Goal: Task Accomplishment & Management: Use online tool/utility

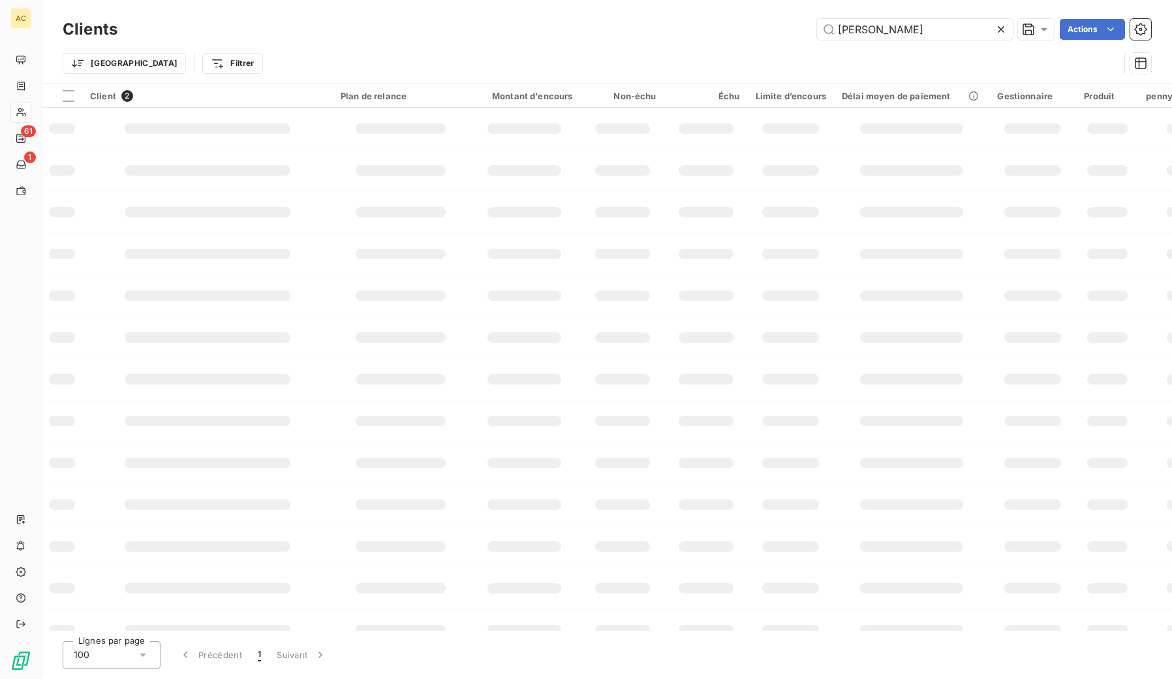
drag, startPoint x: 876, startPoint y: 31, endPoint x: 792, endPoint y: 12, distance: 85.7
click at [792, 12] on div "Clients [PERSON_NAME] Actions Trier Filtrer" at bounding box center [607, 42] width 1131 height 84
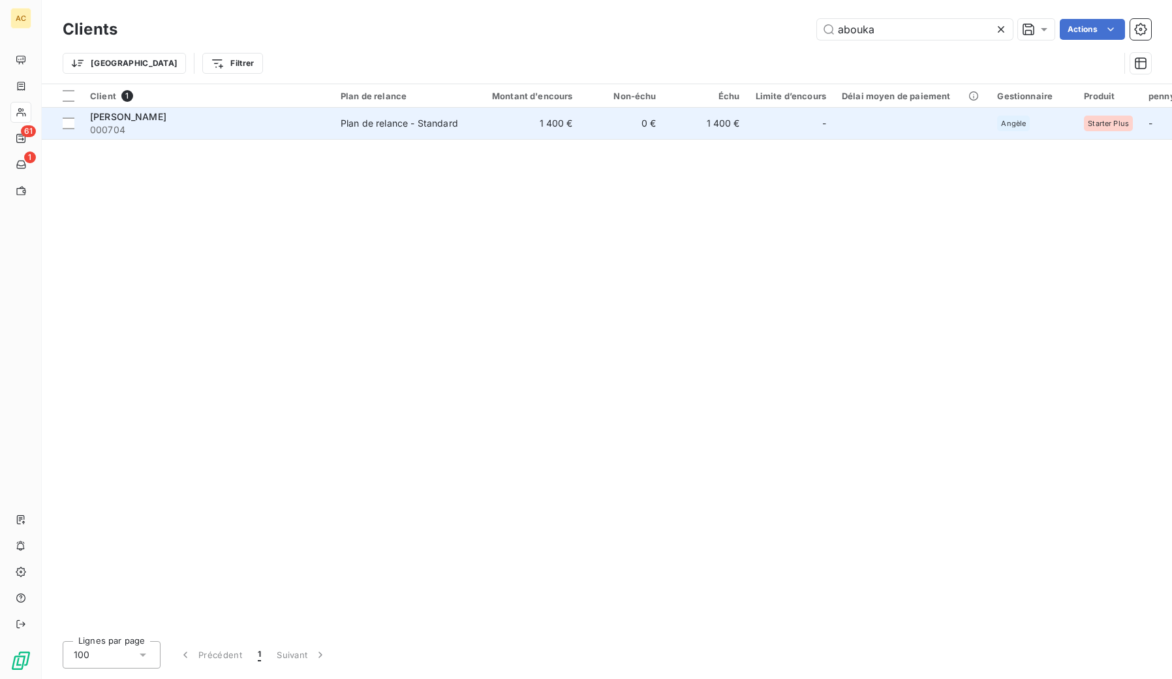
type input "abouka"
click at [260, 125] on span "000704" at bounding box center [207, 129] width 235 height 13
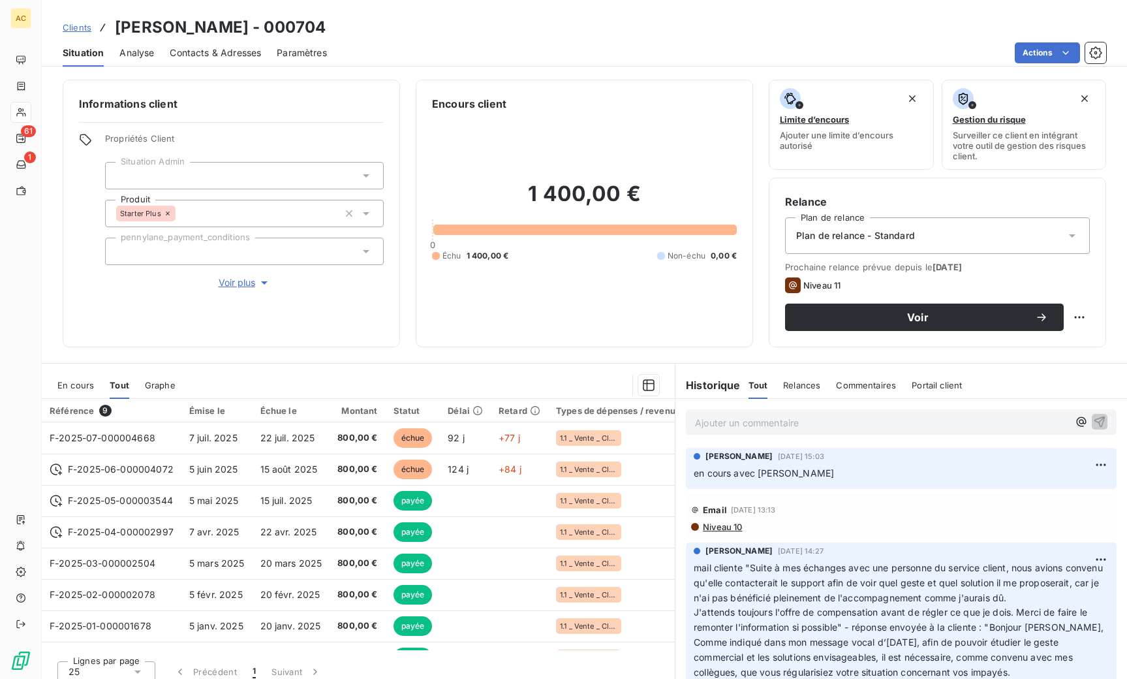
click at [225, 286] on span "Voir plus" at bounding box center [245, 282] width 52 height 13
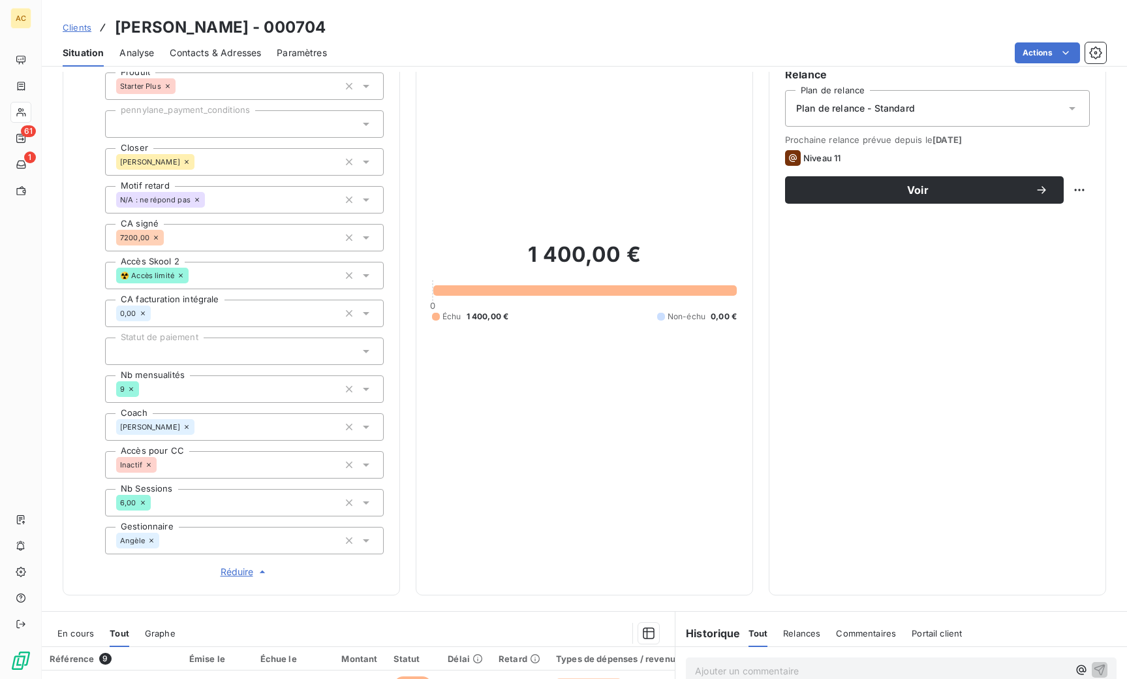
scroll to position [208, 0]
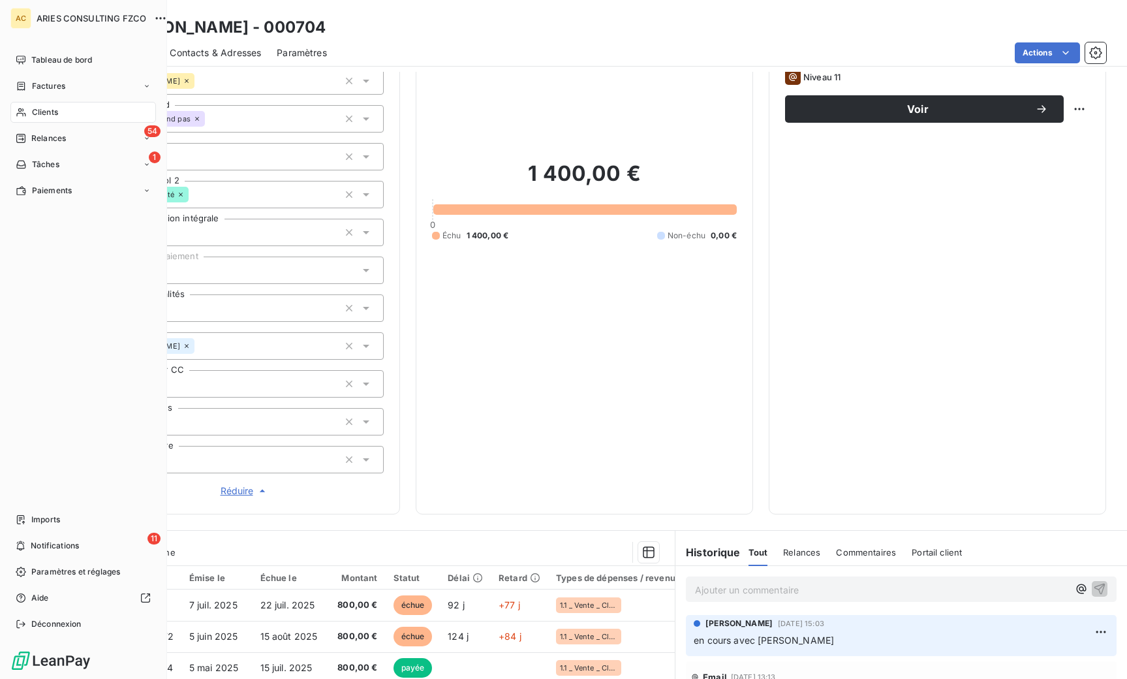
click at [50, 115] on span "Clients" at bounding box center [45, 112] width 26 height 12
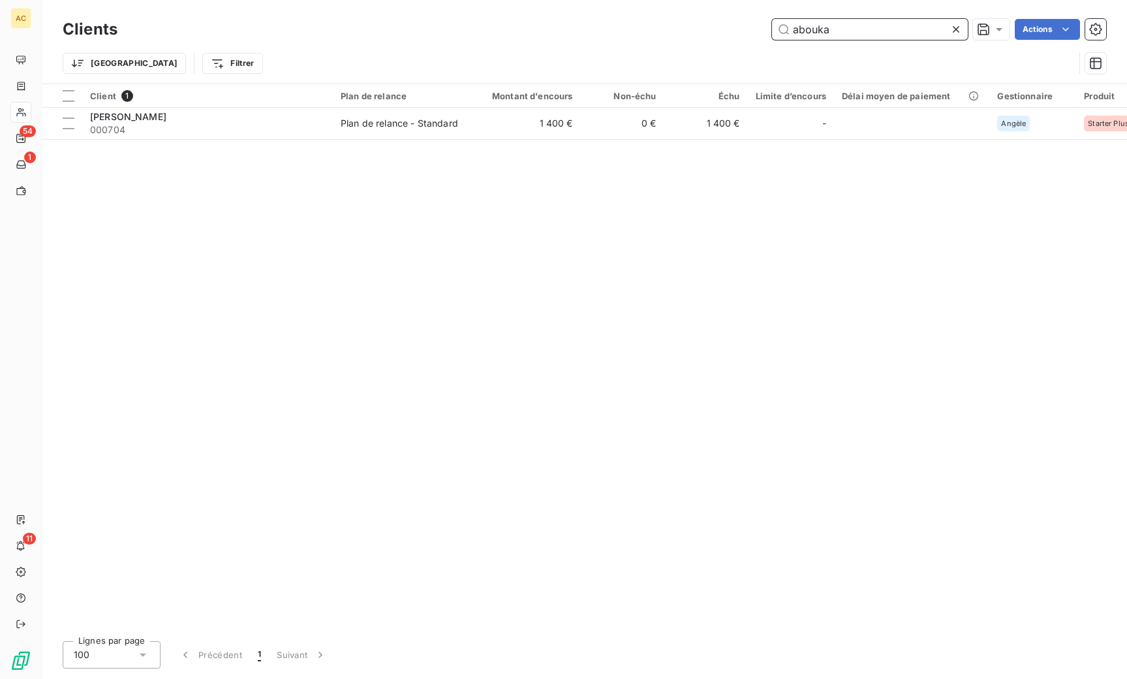
drag, startPoint x: 800, startPoint y: 29, endPoint x: 784, endPoint y: 29, distance: 16.3
click at [784, 29] on input "abouka" at bounding box center [870, 29] width 196 height 21
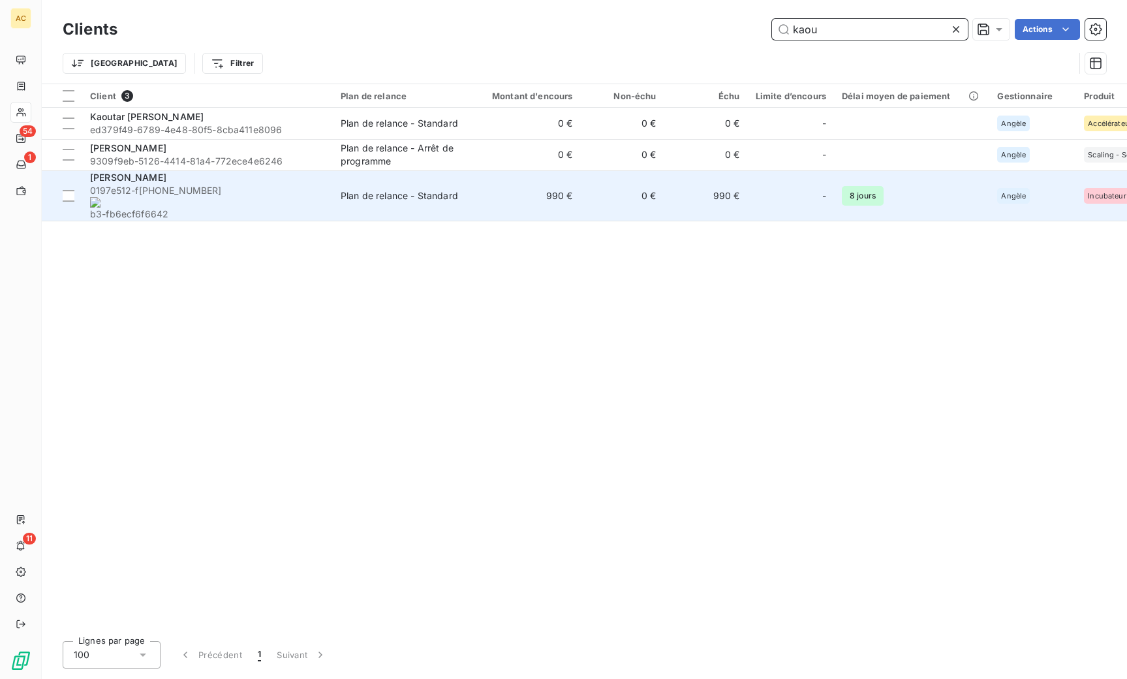
type input "kaou"
click at [247, 187] on span "0197e512-f [PHONE_NUMBER] b3-fb6ecf6f6642" at bounding box center [207, 202] width 235 height 37
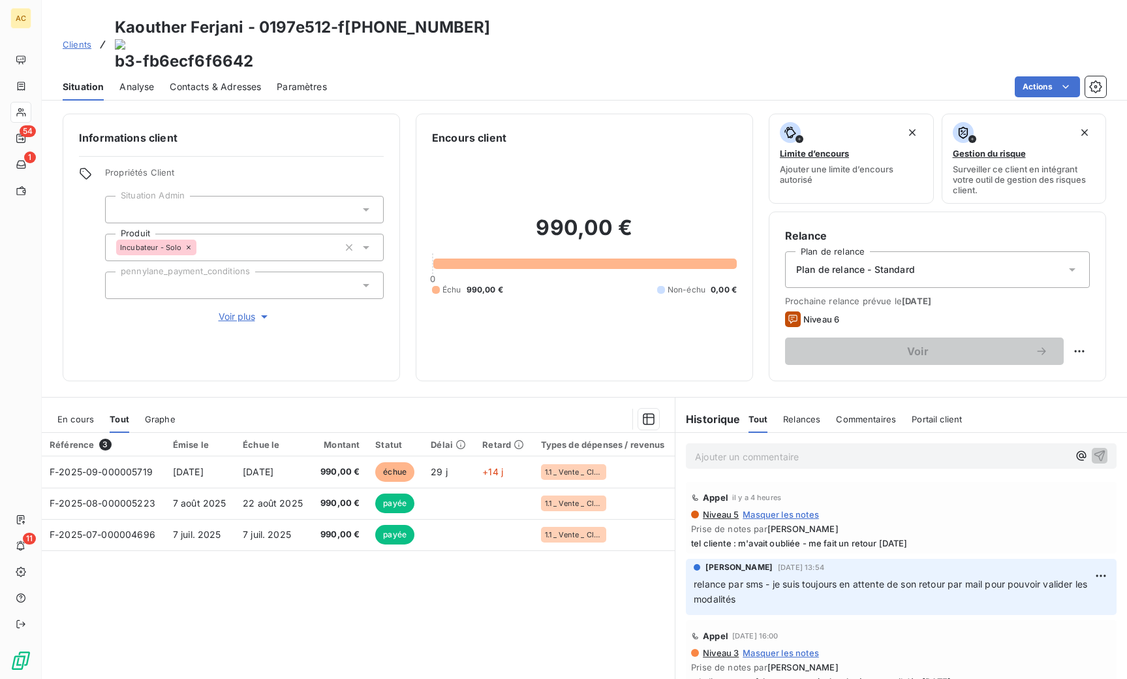
click at [761, 448] on p "Ajouter un commentaire ﻿" at bounding box center [881, 456] width 373 height 16
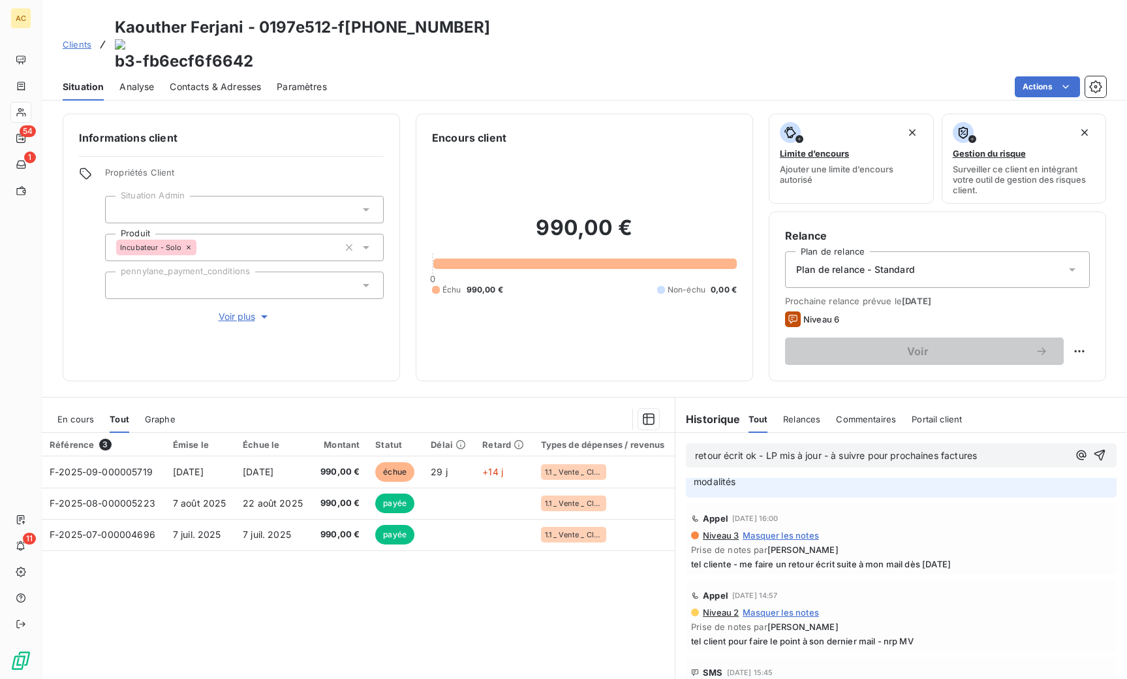
scroll to position [225, 0]
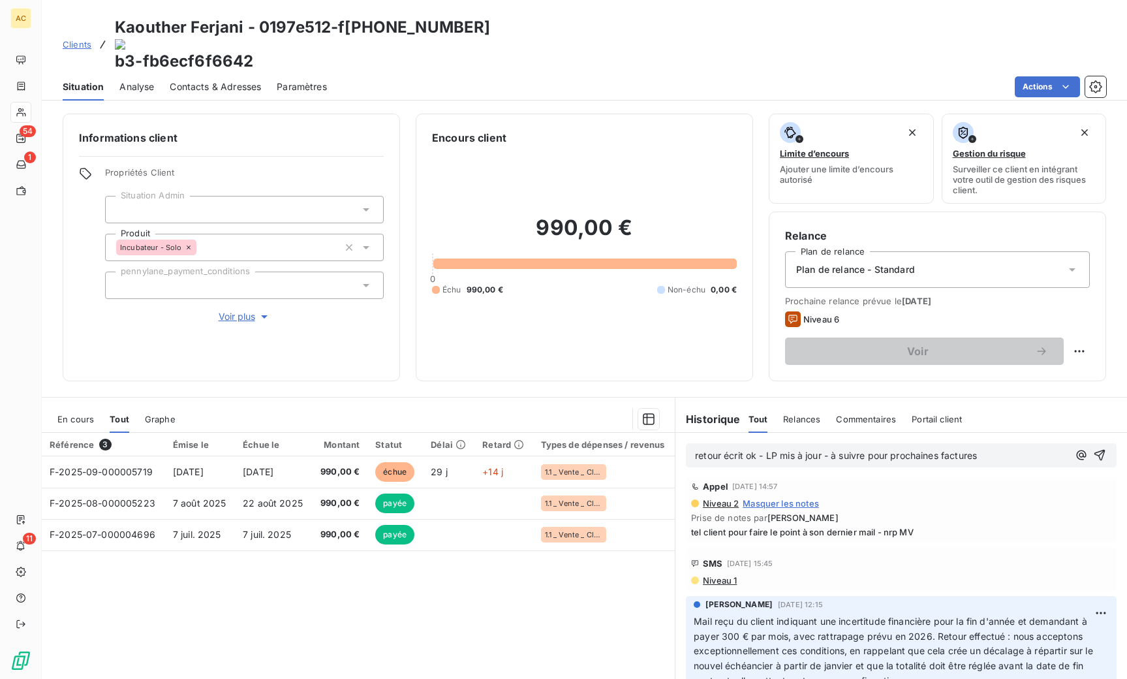
click at [236, 80] on span "Contacts & Adresses" at bounding box center [215, 86] width 91 height 13
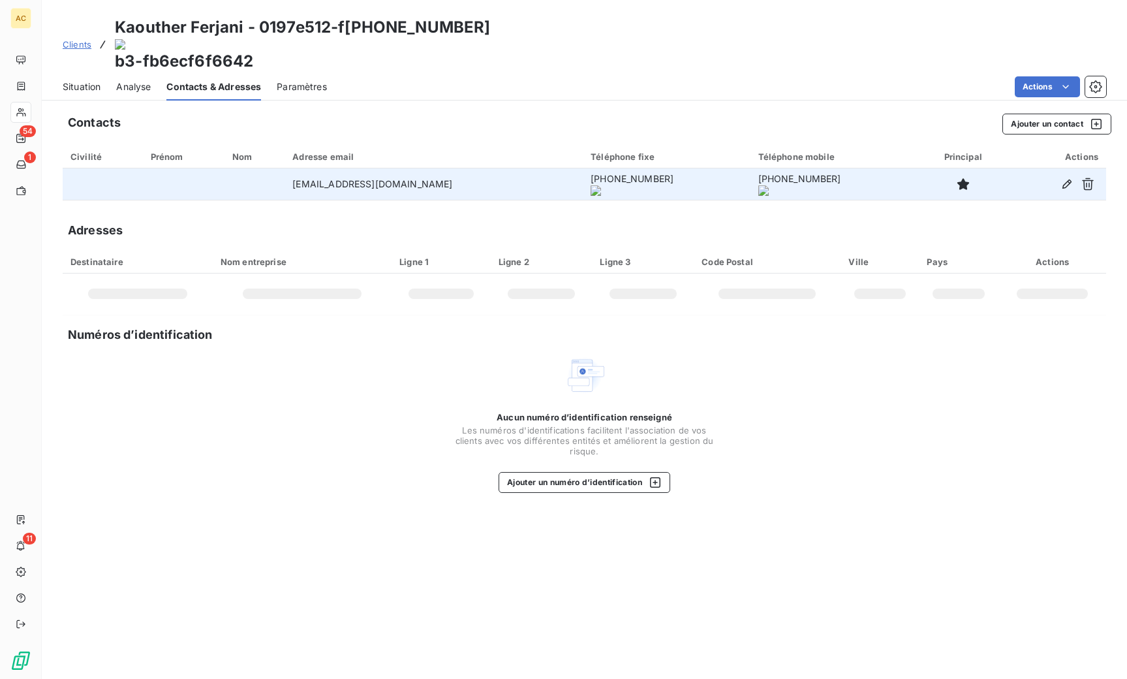
click at [349, 168] on td "[EMAIL_ADDRESS][DOMAIN_NAME]" at bounding box center [434, 183] width 298 height 31
drag, startPoint x: 273, startPoint y: 149, endPoint x: 450, endPoint y: 148, distance: 176.2
click at [450, 168] on td "[EMAIL_ADDRESS][DOMAIN_NAME]" at bounding box center [434, 183] width 298 height 31
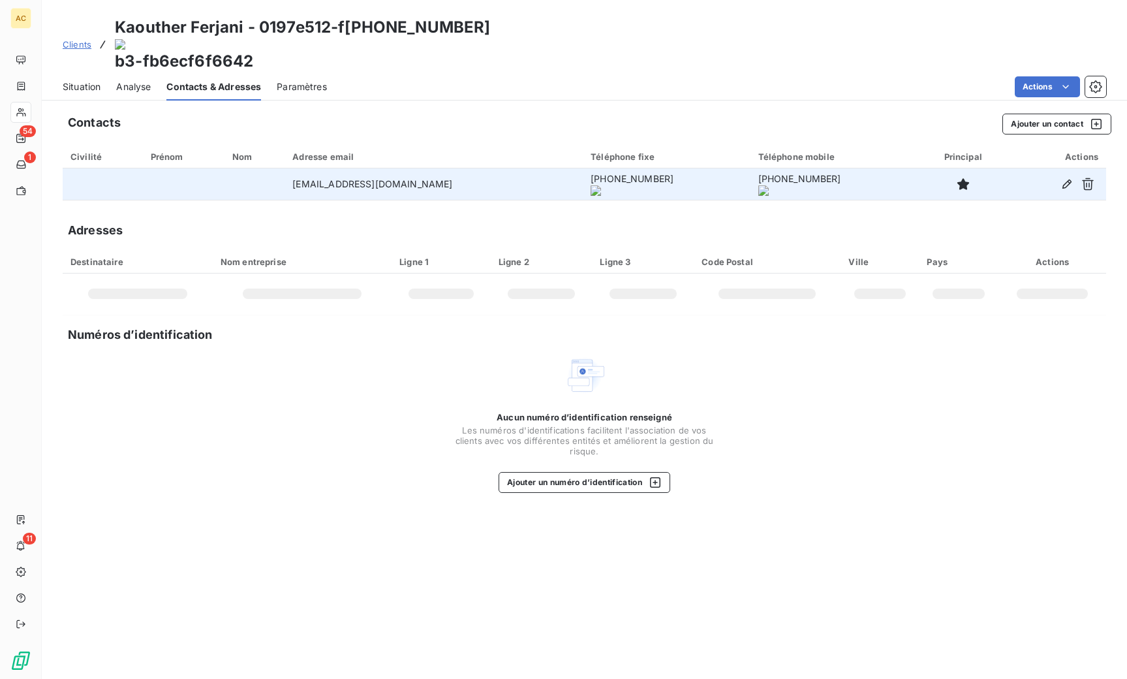
drag, startPoint x: 469, startPoint y: 152, endPoint x: 279, endPoint y: 145, distance: 190.7
click at [247, 168] on tr "[EMAIL_ADDRESS][DOMAIN_NAME] [PHONE_NUMBER] [PHONE_NUMBER]" at bounding box center [585, 183] width 1044 height 31
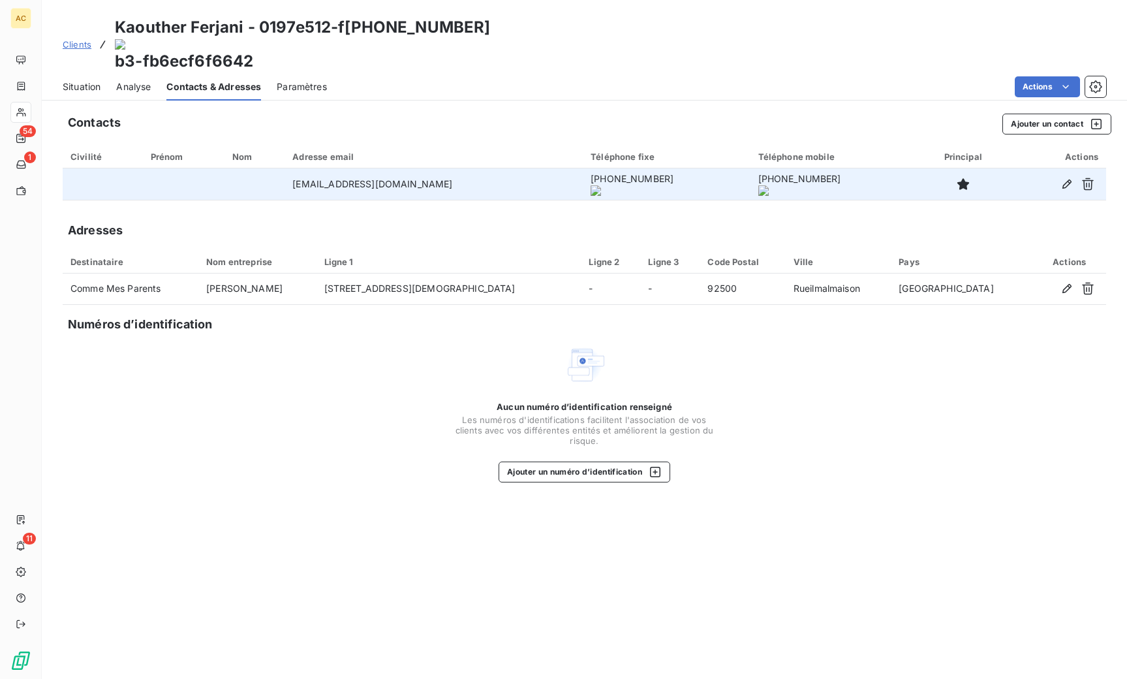
copy tr "[EMAIL_ADDRESS][DOMAIN_NAME]"
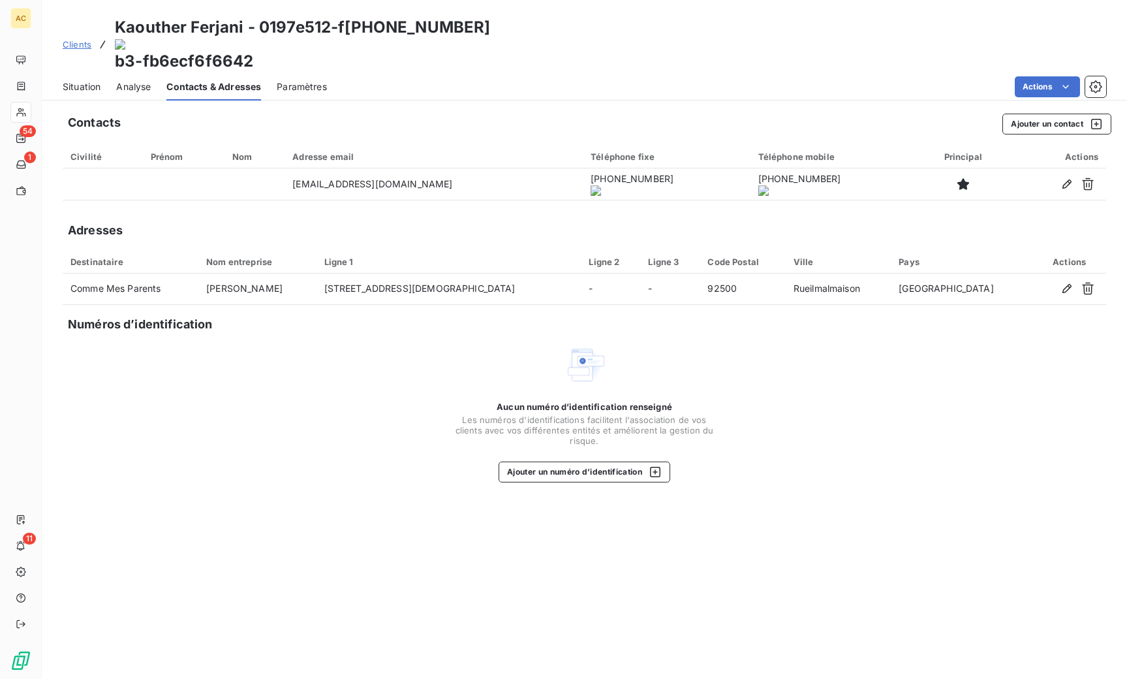
click at [92, 80] on span "Situation" at bounding box center [82, 86] width 38 height 13
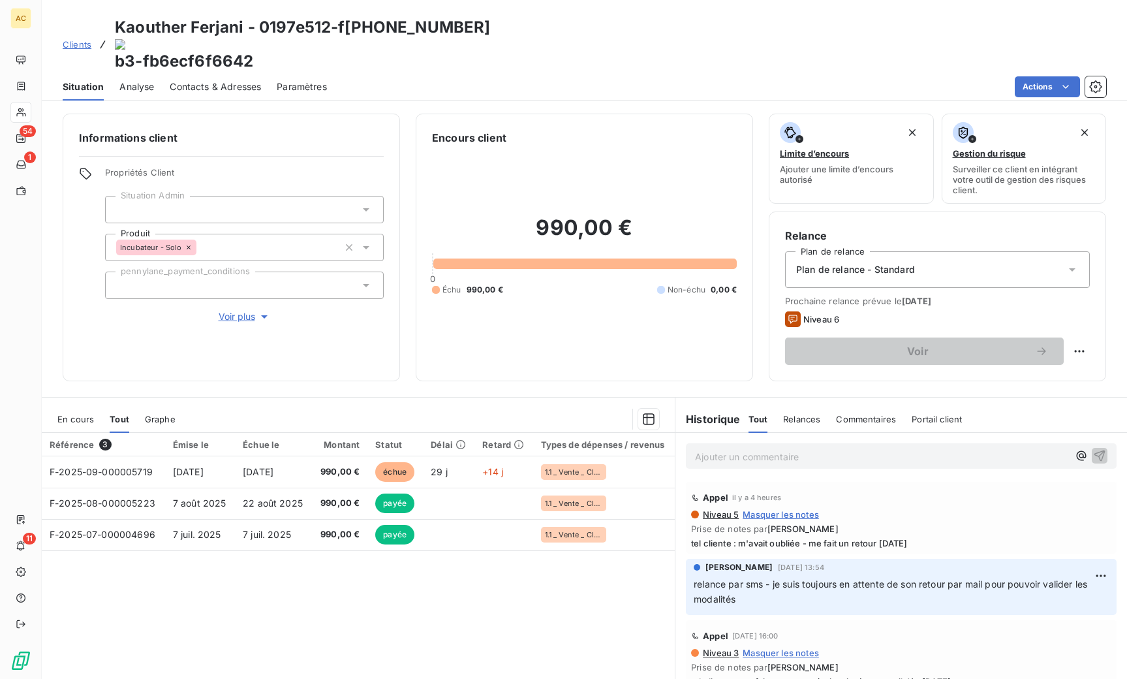
click at [743, 448] on p "Ajouter un commentaire ﻿" at bounding box center [881, 456] width 373 height 16
click at [1093, 448] on icon "button" at bounding box center [1099, 454] width 13 height 13
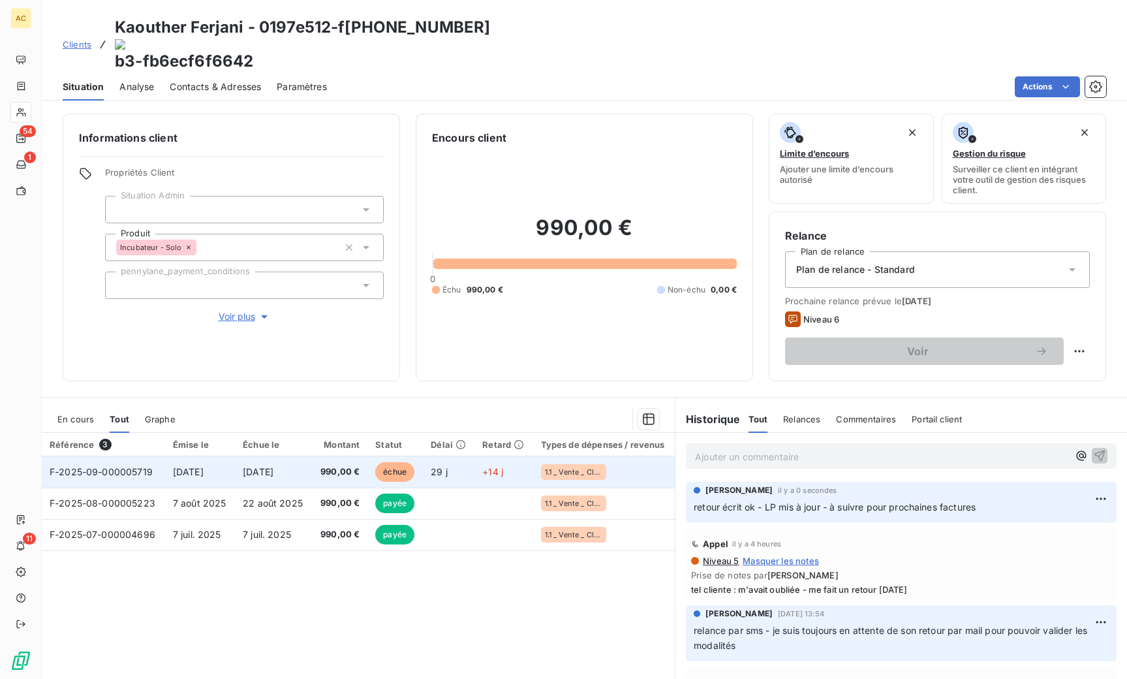
click at [311, 456] on td "[DATE]" at bounding box center [273, 471] width 77 height 31
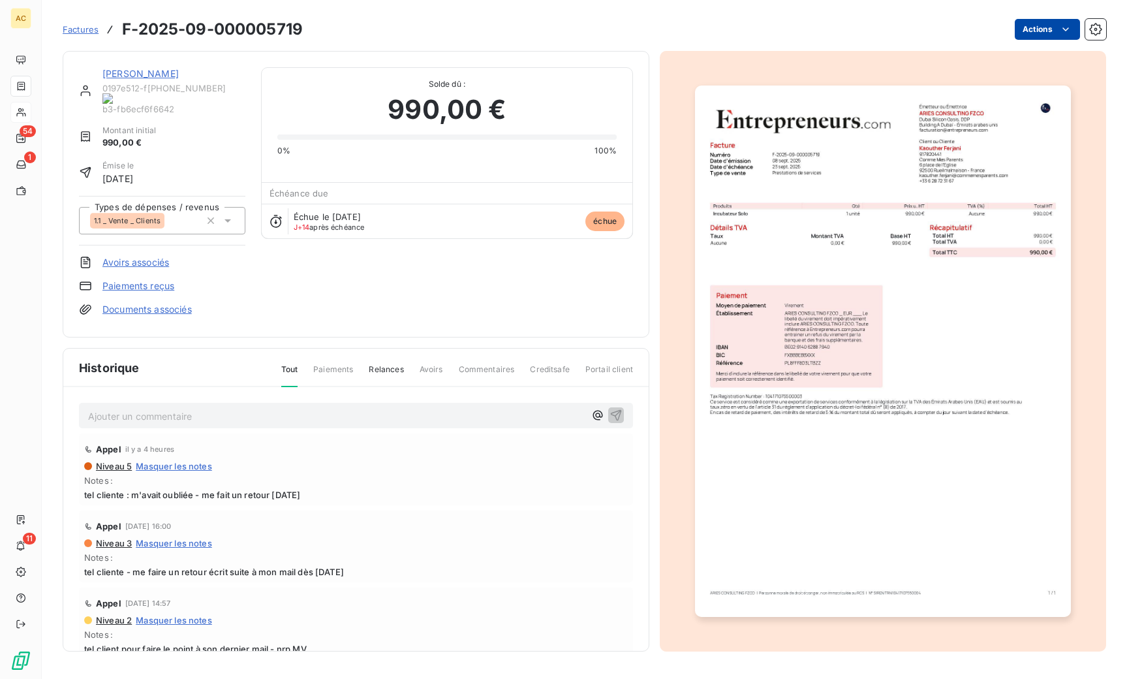
click at [1054, 31] on html "AC 54 1 11 Factures F-2025-09-000005719 Actions Kaouther Ferjani 0197e512-f [PH…" at bounding box center [563, 339] width 1127 height 679
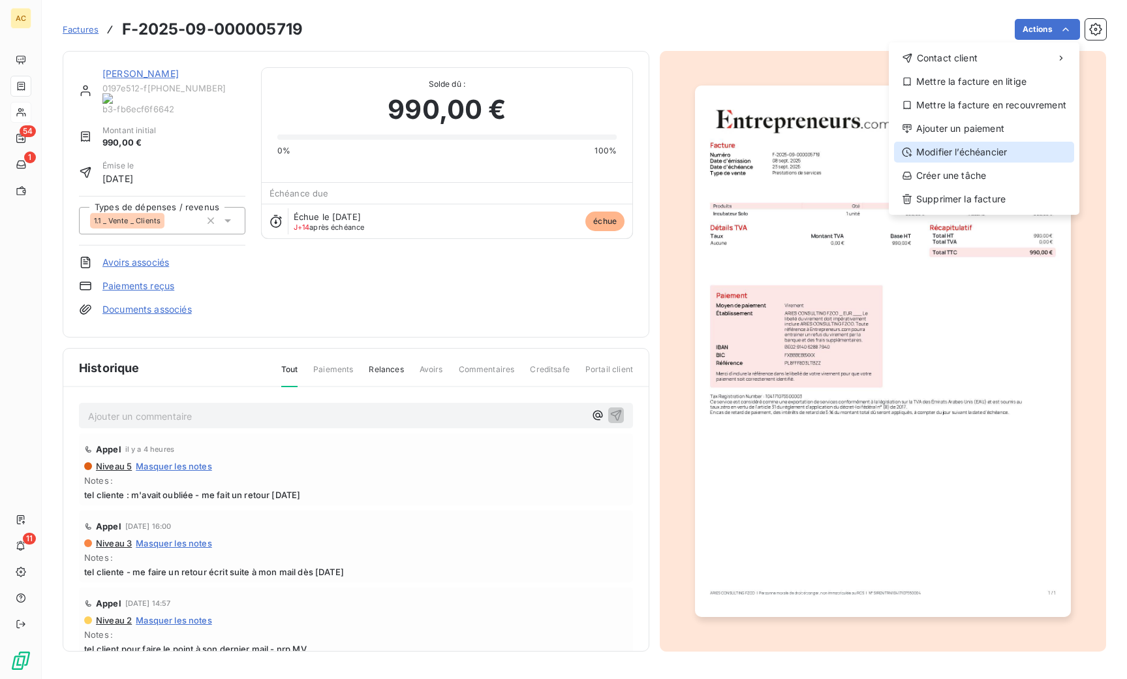
click at [978, 144] on div "Modifier l’échéancier" at bounding box center [984, 152] width 180 height 21
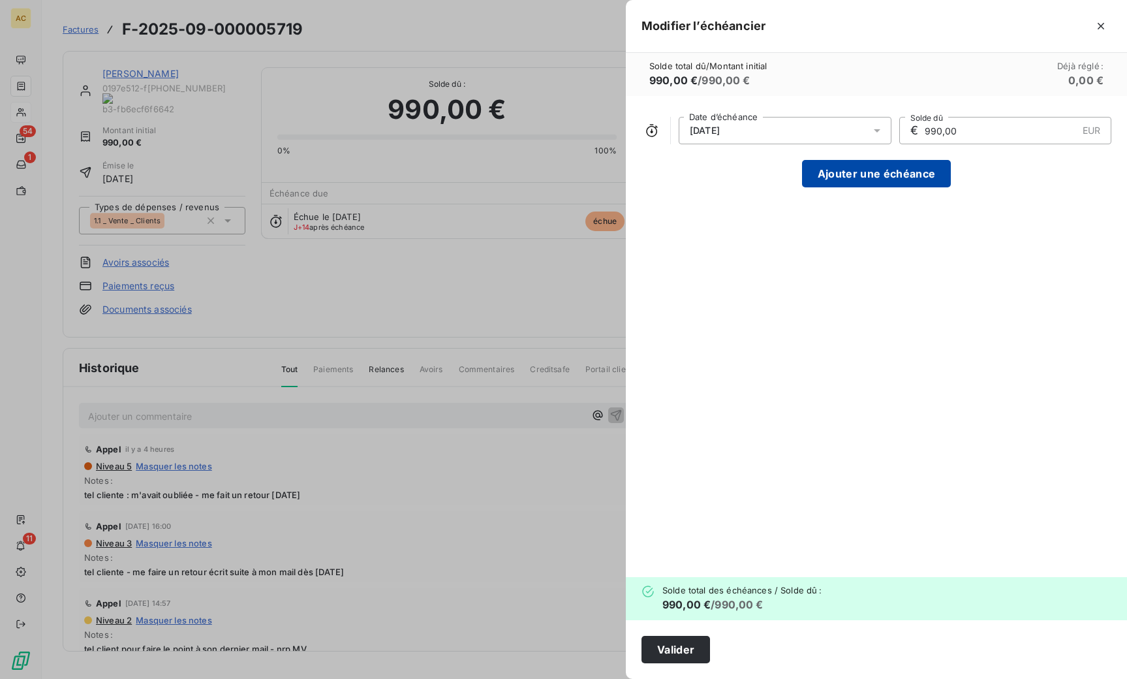
click at [905, 180] on button "Ajouter une échéance" at bounding box center [876, 173] width 149 height 27
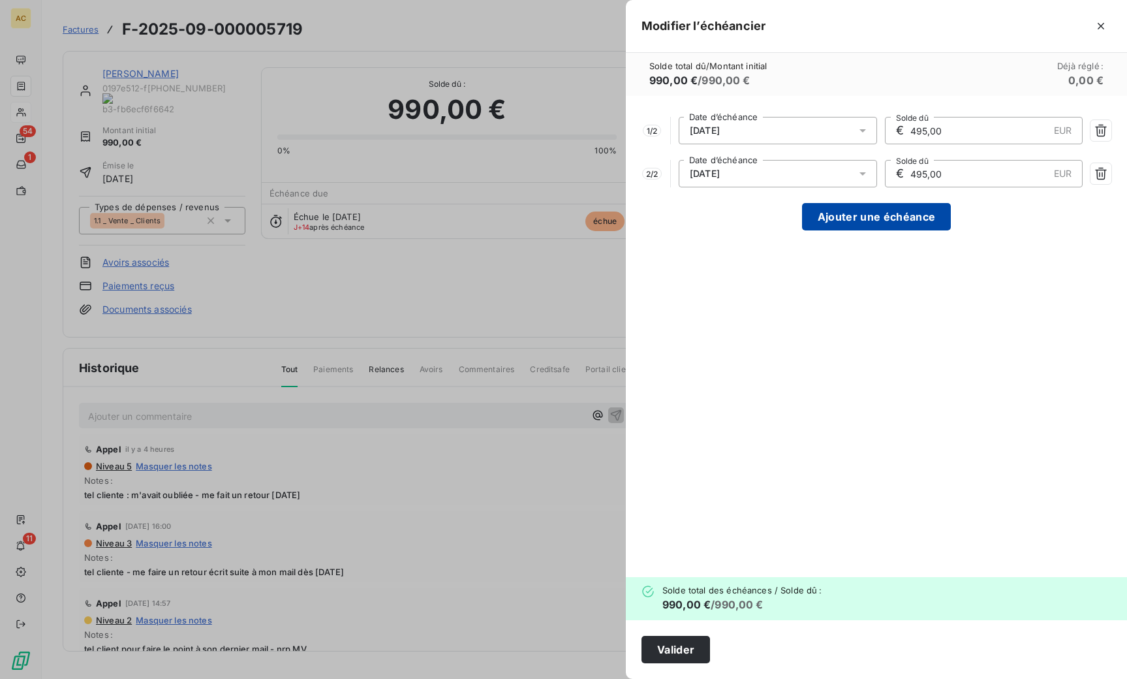
click at [894, 218] on button "Ajouter une échéance" at bounding box center [876, 216] width 149 height 27
type input "330,00"
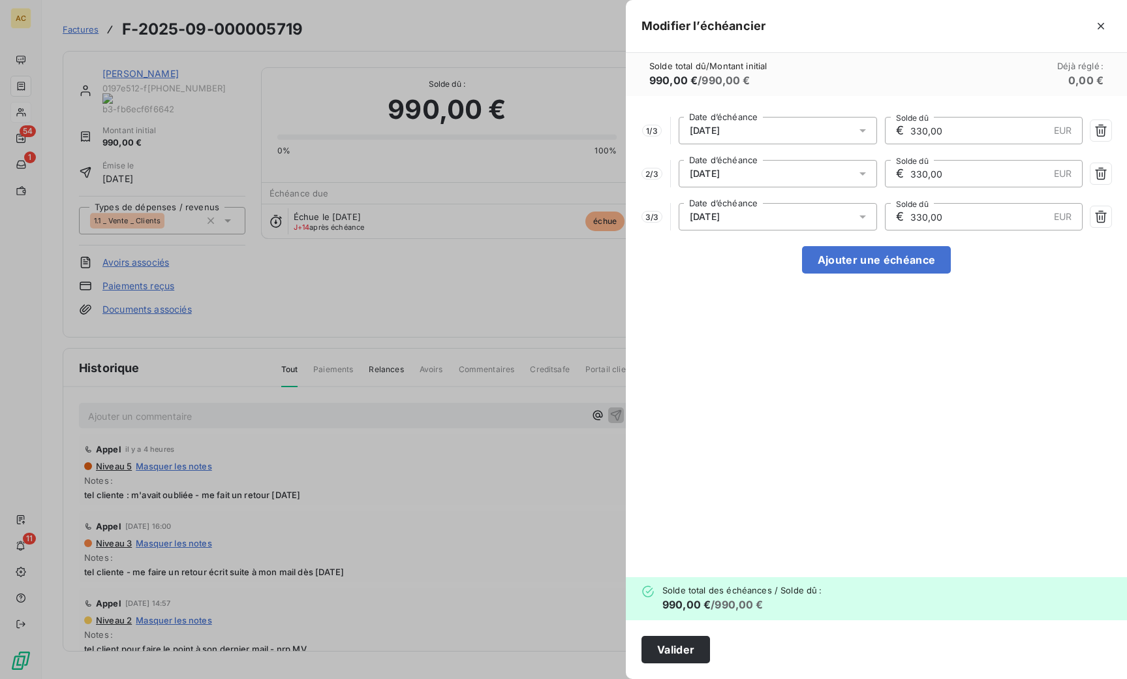
drag, startPoint x: 939, startPoint y: 129, endPoint x: 871, endPoint y: 116, distance: 69.3
click at [871, 116] on div "1 / 3 [DATE] Date d’échéance € 330,00 EUR Solde dû 2 / 3 [DATE] Date d’échéance…" at bounding box center [876, 336] width 501 height 481
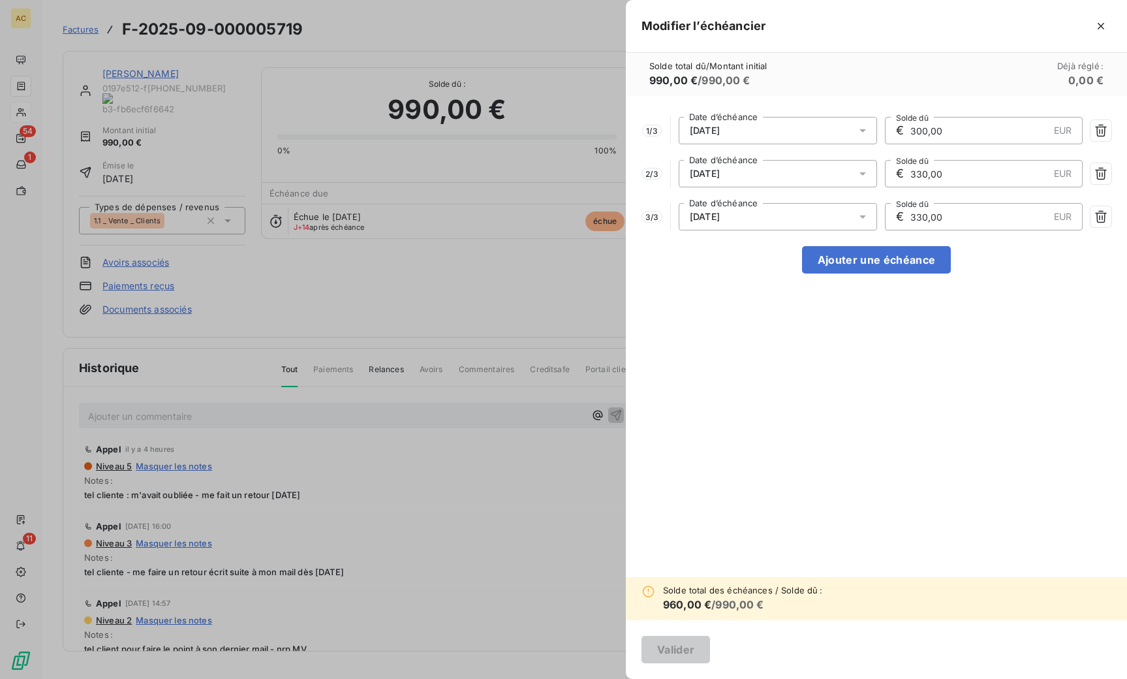
type input "300,00"
click at [884, 337] on div "1 / 3 [DATE] Date d’échéance € 300,00 EUR Solde dû 2 / 3 [DATE] Date d’échéance…" at bounding box center [876, 336] width 501 height 481
drag, startPoint x: 965, startPoint y: 171, endPoint x: 879, endPoint y: 168, distance: 86.2
click at [879, 168] on div "2 / 3 [DATE] Date d’échéance € 330,00 EUR Solde dû" at bounding box center [877, 173] width 470 height 27
type input "300,00"
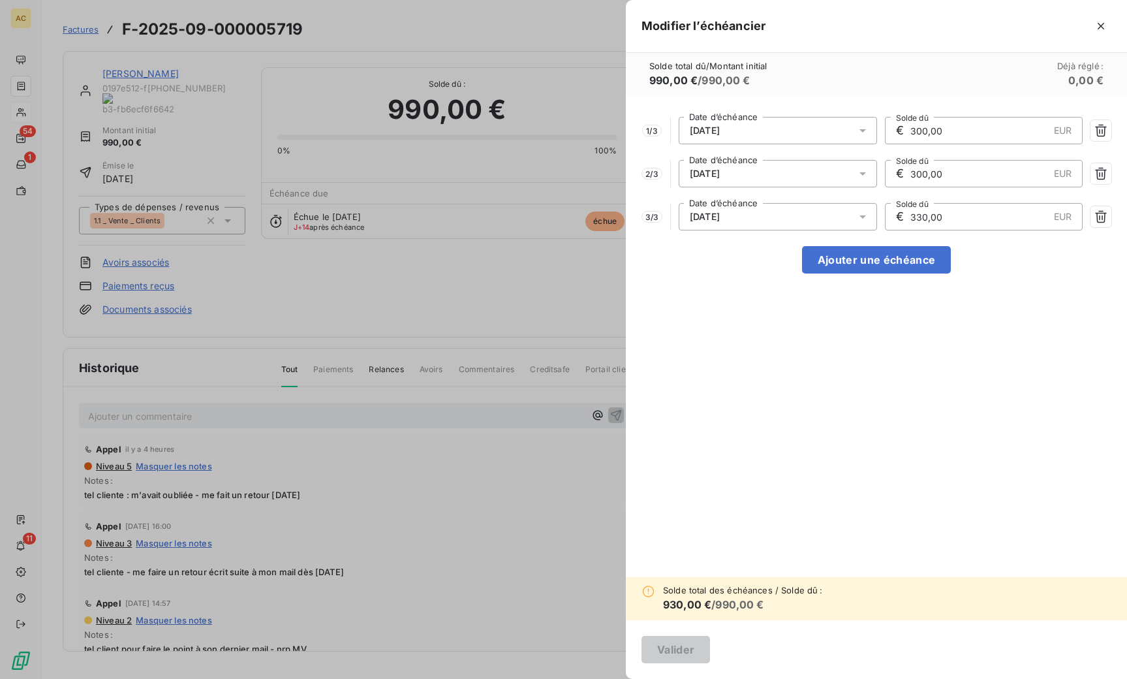
click at [908, 380] on div "1 / 3 [DATE] Date d’échéance € 300,00 EUR Solde dû 2 / 3 [DATE] Date d’échéance…" at bounding box center [876, 336] width 501 height 481
drag, startPoint x: 930, startPoint y: 216, endPoint x: 899, endPoint y: 215, distance: 30.7
click at [899, 215] on div "€ 330,00 EUR Solde dû" at bounding box center [984, 216] width 198 height 27
click at [916, 216] on input "330,00" at bounding box center [979, 217] width 140 height 26
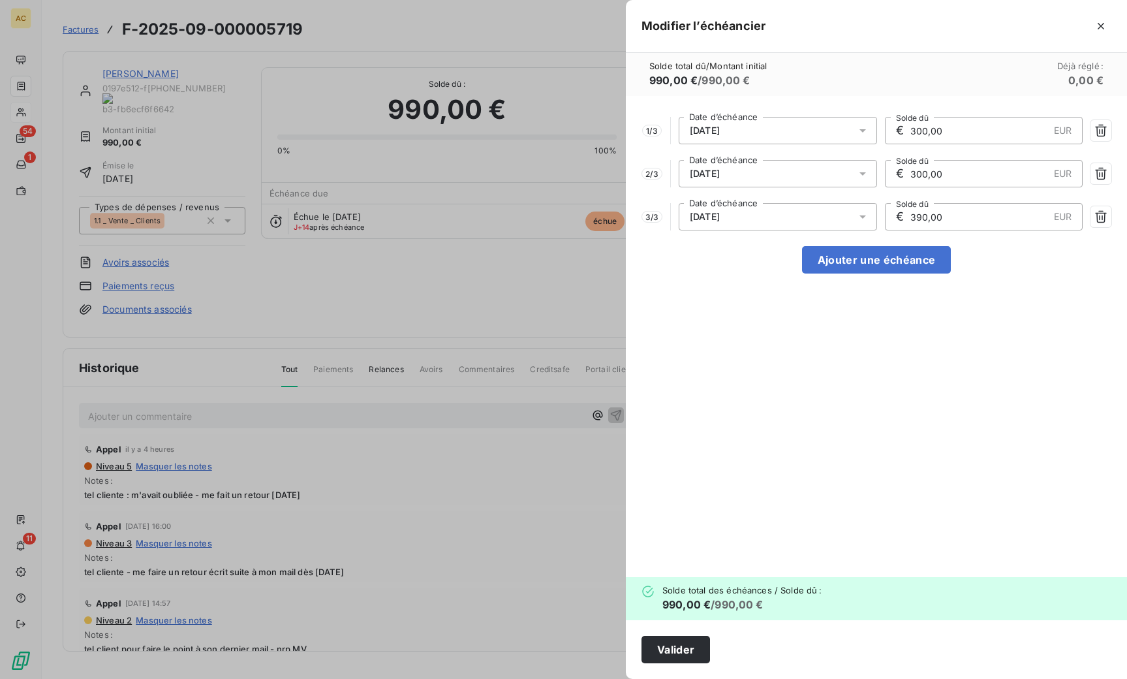
type input "390,00"
click at [923, 358] on div "1 / 3 [DATE] Date d’échéance € 300,00 EUR Solde dû 2 / 3 [DATE] Date d’échéance…" at bounding box center [876, 336] width 501 height 481
click at [681, 652] on button "Valider" at bounding box center [676, 649] width 69 height 27
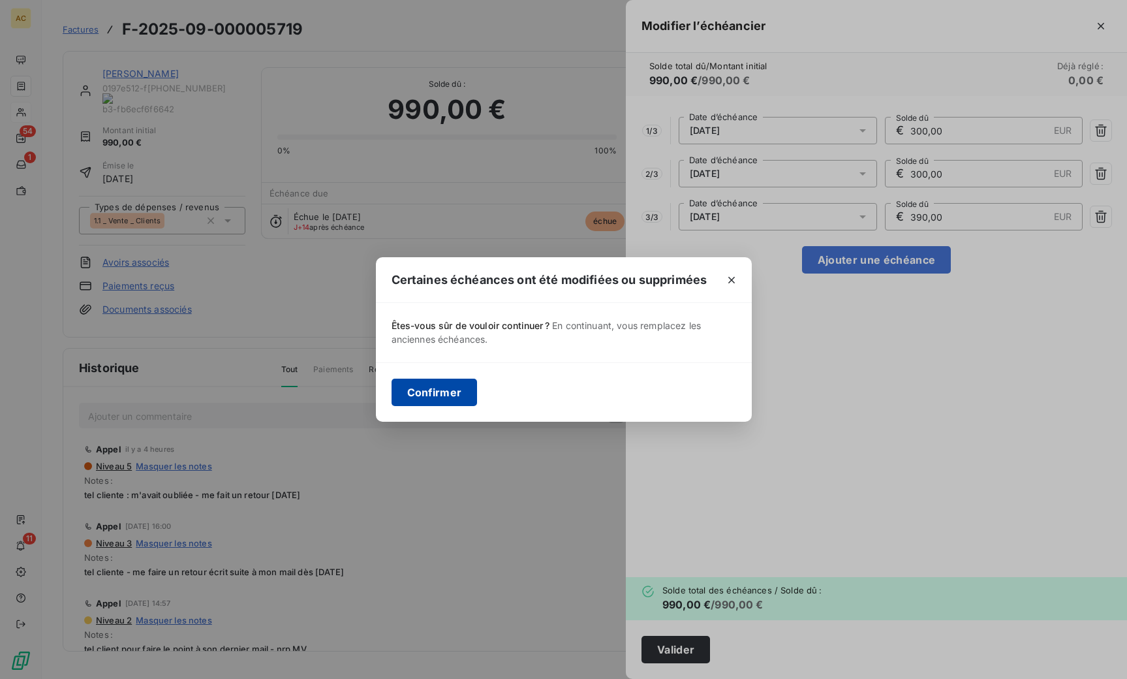
click at [441, 390] on button "Confirmer" at bounding box center [435, 392] width 86 height 27
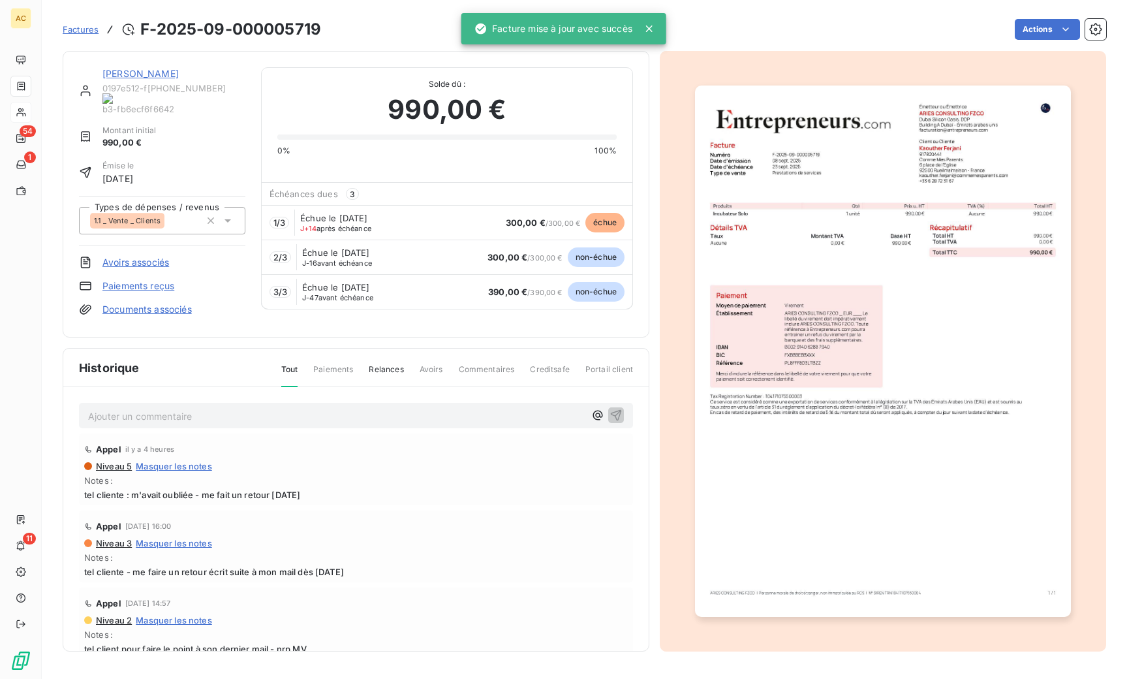
click at [151, 71] on link "[PERSON_NAME]" at bounding box center [140, 73] width 76 height 11
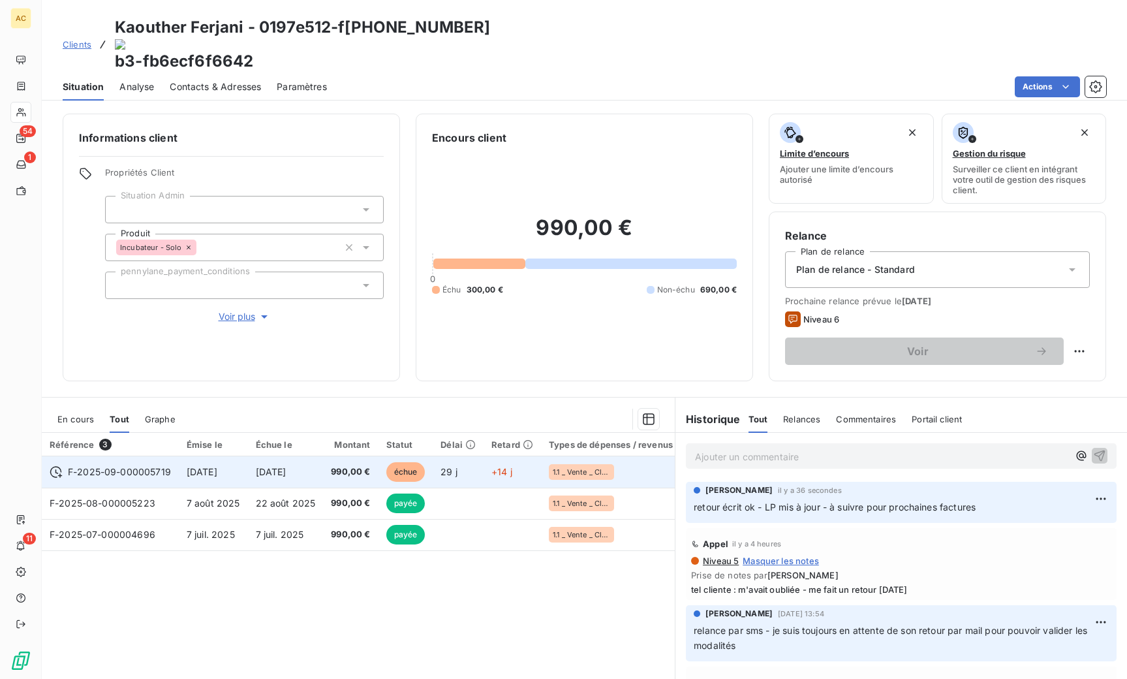
click at [289, 456] on td "[DATE]" at bounding box center [286, 471] width 76 height 31
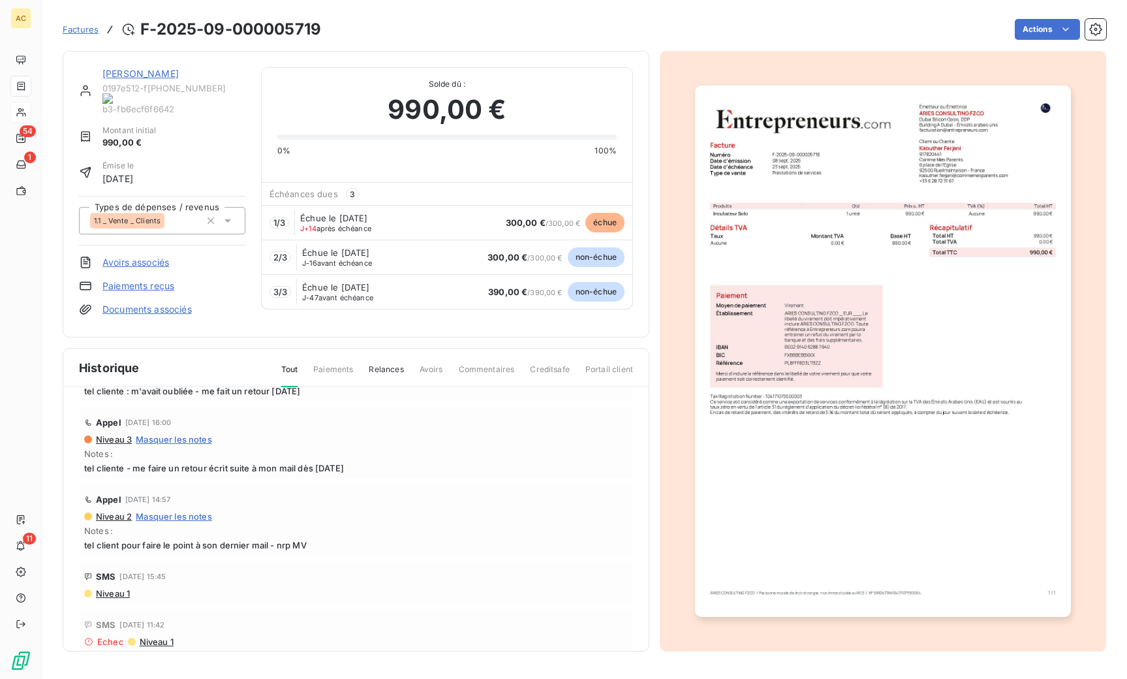
scroll to position [22, 0]
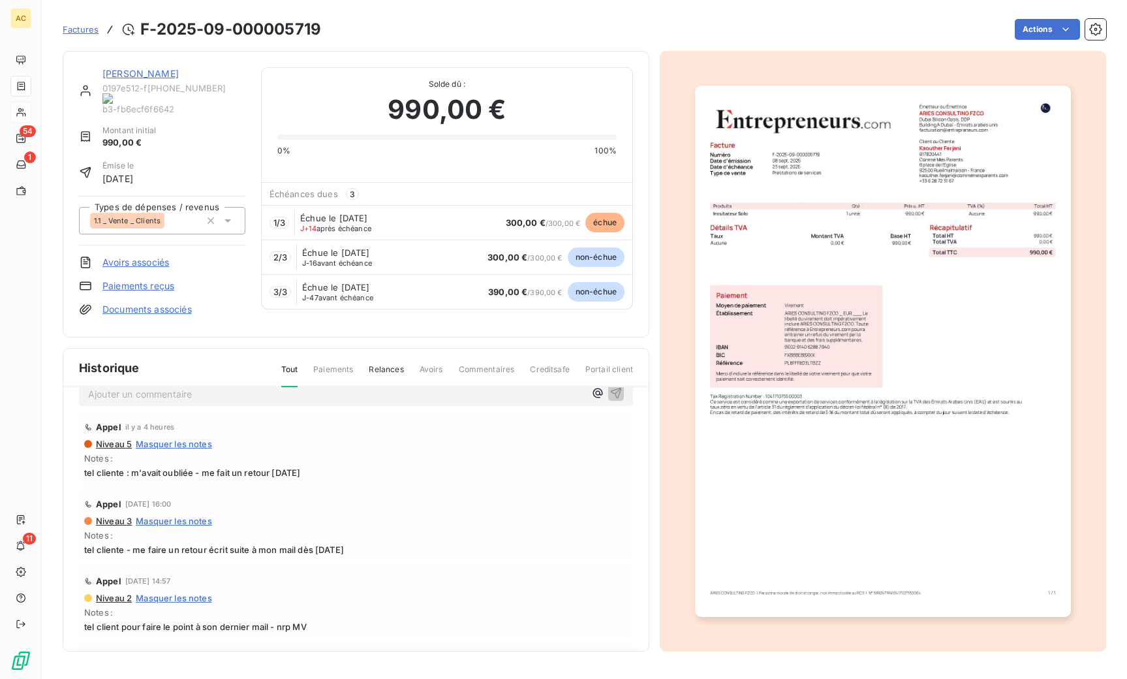
click at [154, 75] on link "[PERSON_NAME]" at bounding box center [140, 73] width 76 height 11
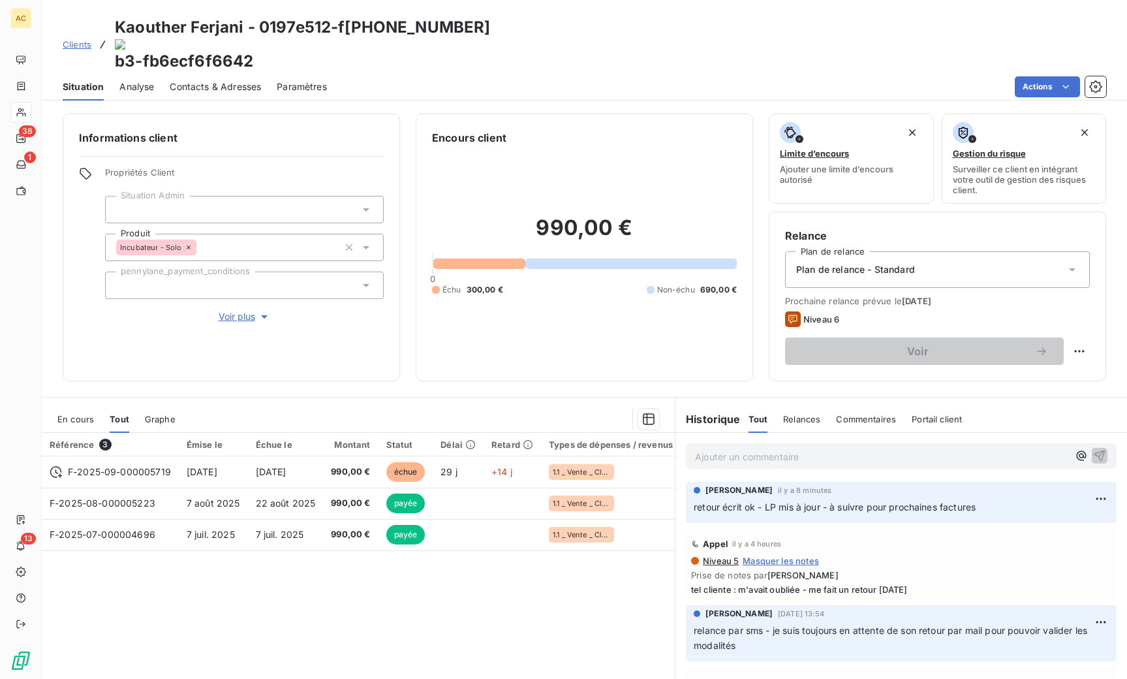
click at [75, 39] on span "Clients" at bounding box center [77, 44] width 29 height 10
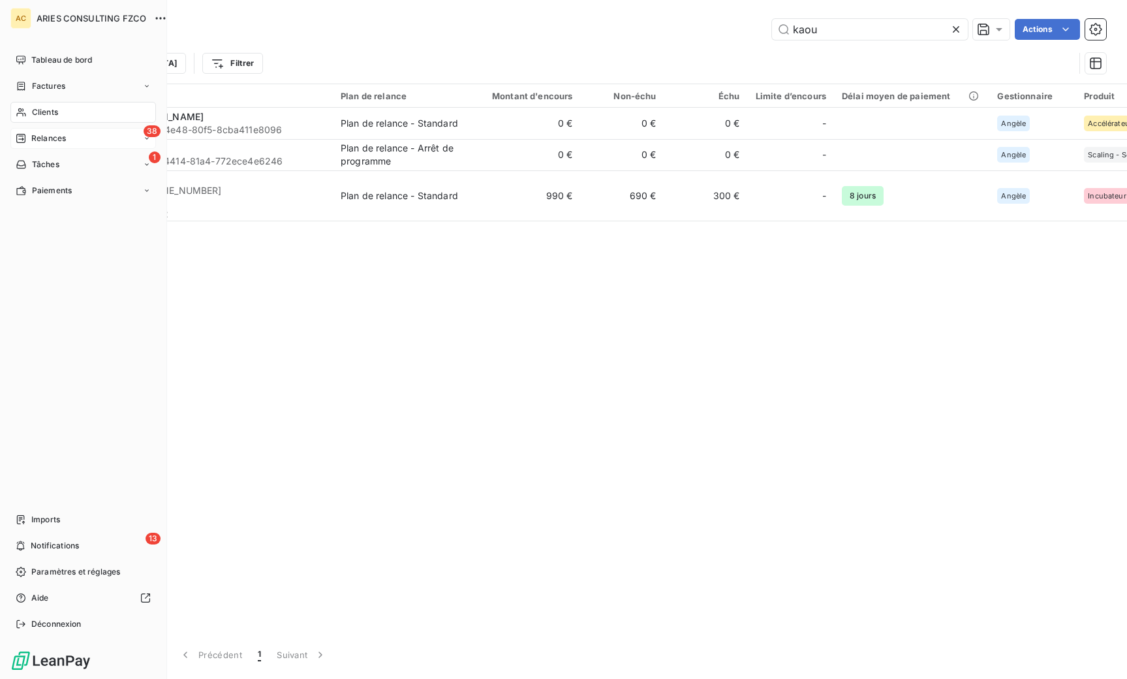
click at [41, 141] on span "Relances" at bounding box center [48, 139] width 35 height 12
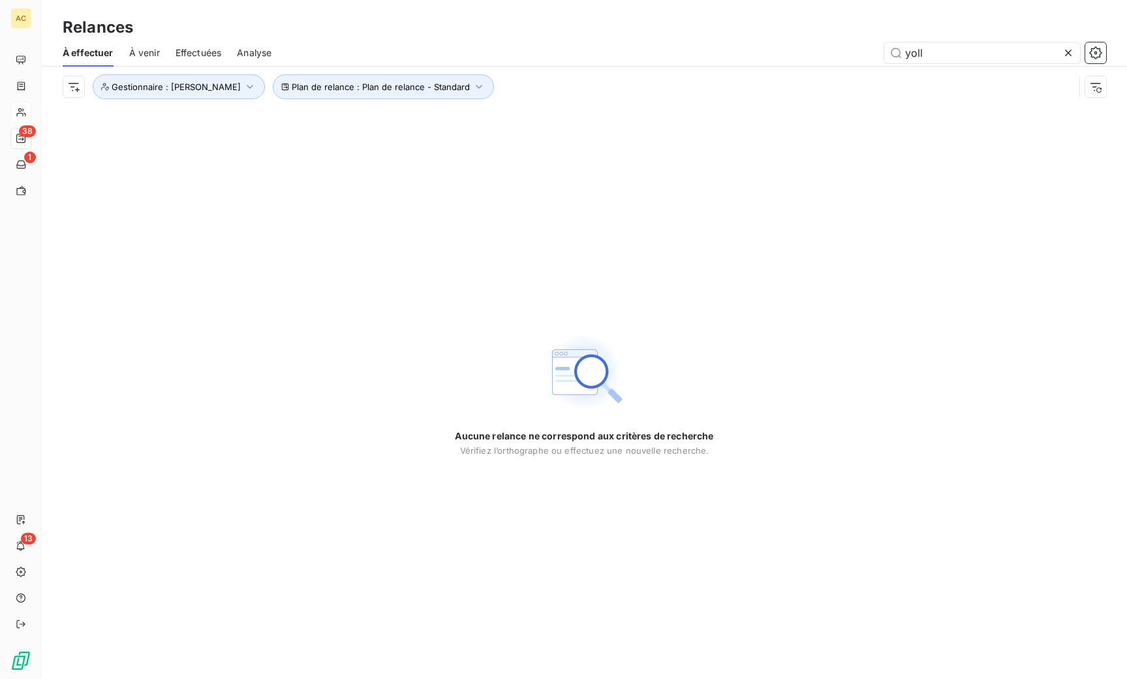
click at [187, 148] on div "Aucune relance ne correspond aux critères de recherche [PERSON_NAME] l’orthogra…" at bounding box center [584, 393] width 1085 height 572
click at [149, 55] on span "À venir" at bounding box center [144, 52] width 31 height 13
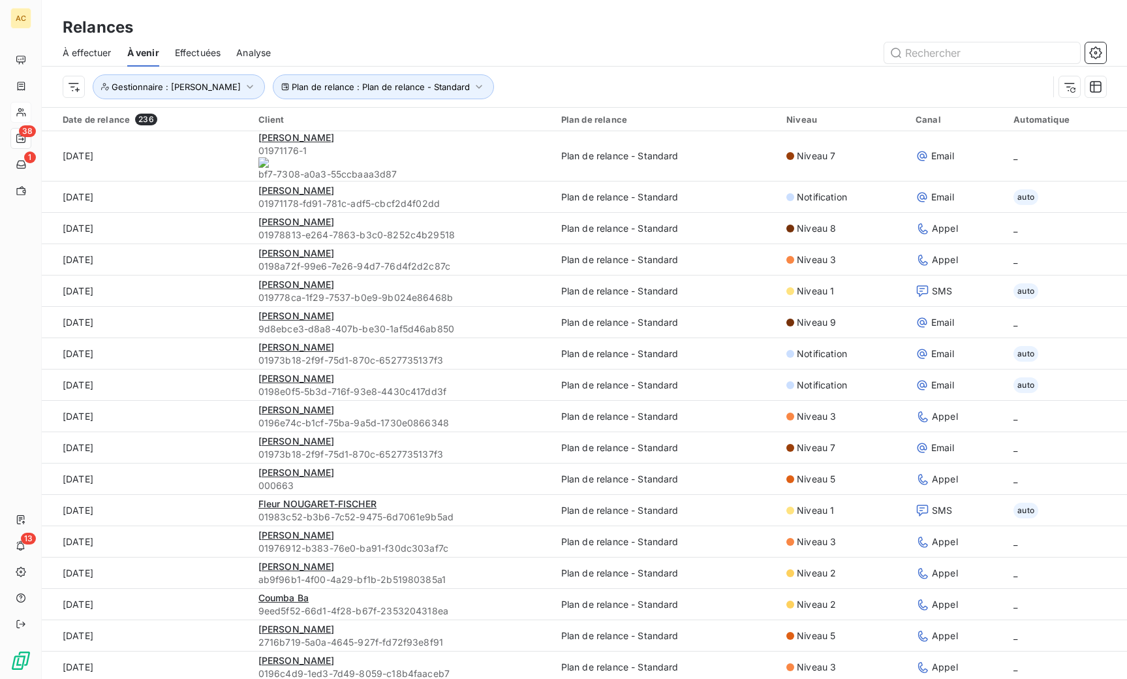
click at [105, 53] on span "À effectuer" at bounding box center [87, 52] width 49 height 13
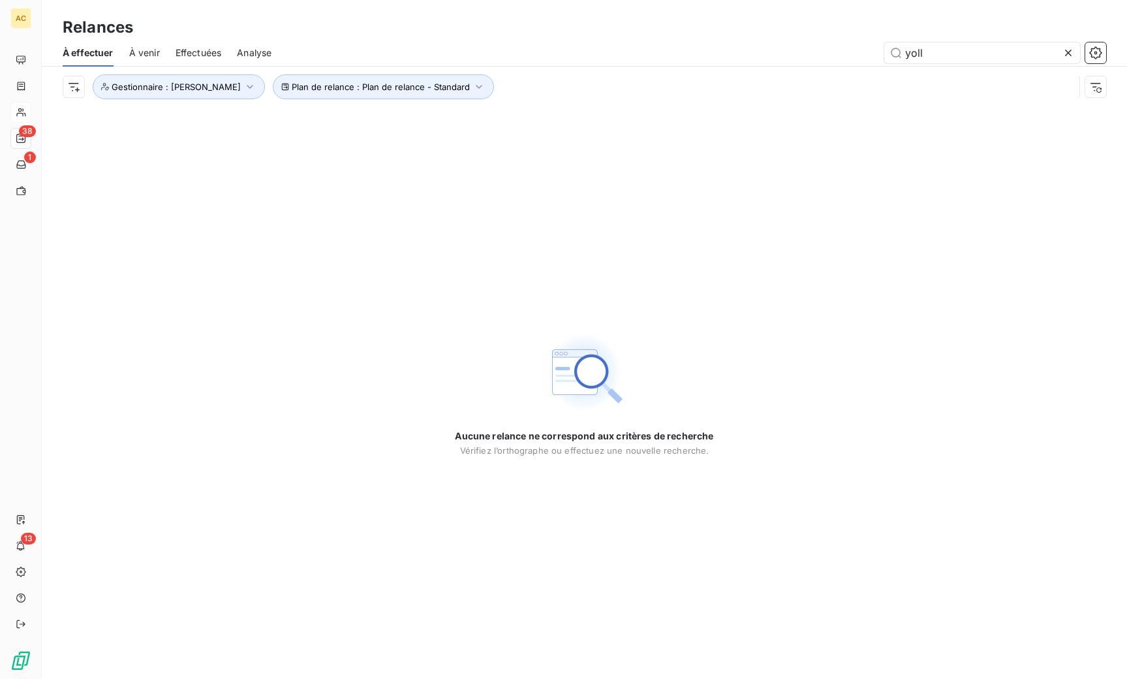
click at [251, 145] on div "Aucune relance ne correspond aux critères de recherche [PERSON_NAME] l’orthogra…" at bounding box center [584, 393] width 1085 height 572
